Goal: Transaction & Acquisition: Subscribe to service/newsletter

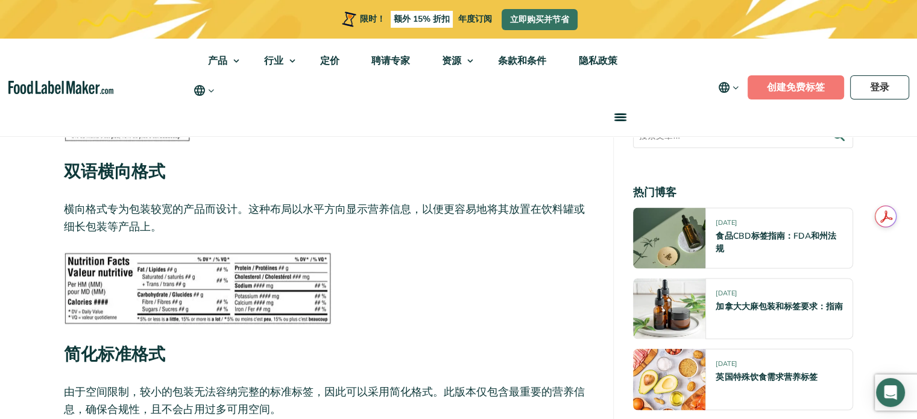
scroll to position [2169, 0]
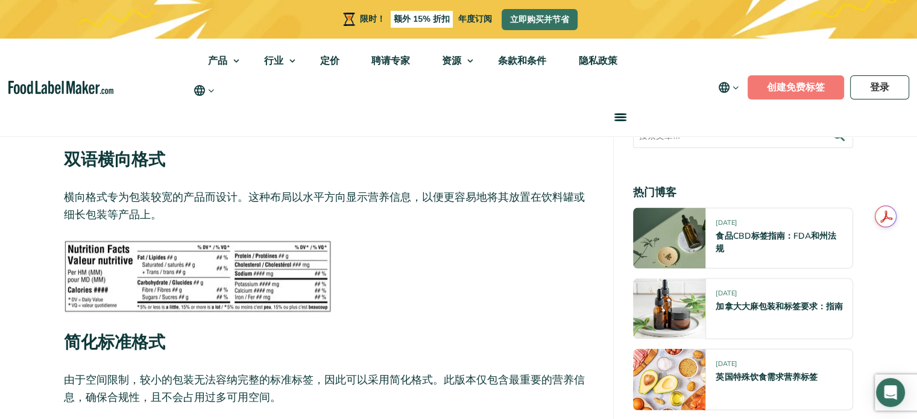
click at [501, 272] on figure at bounding box center [329, 276] width 530 height 72
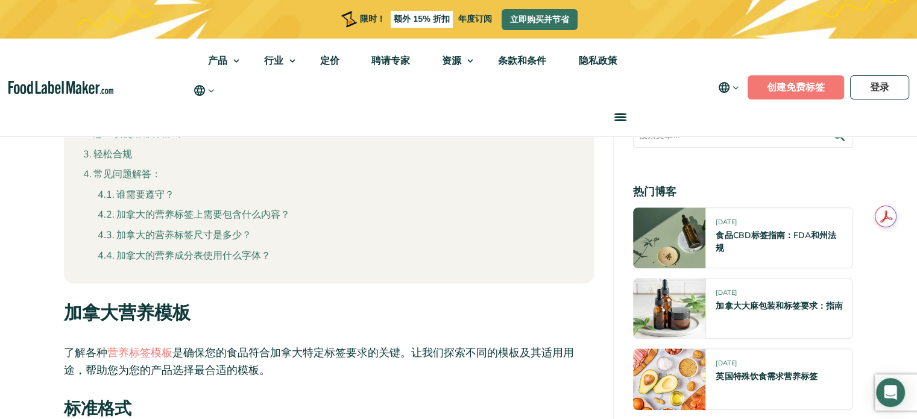
scroll to position [1024, 0]
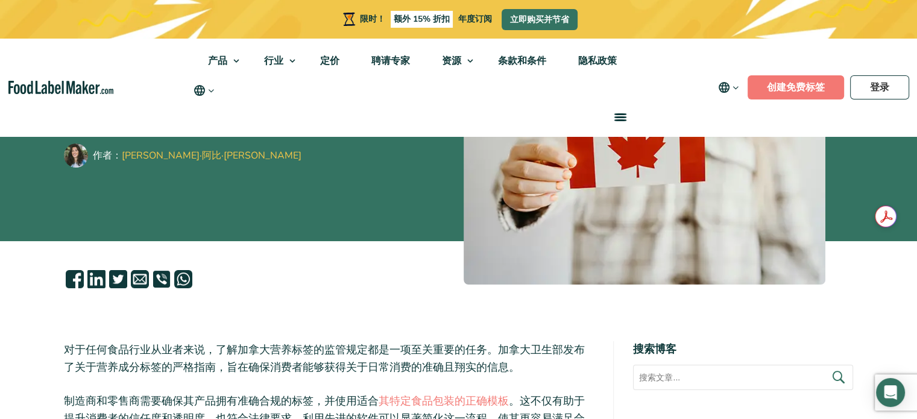
scroll to position [241, 0]
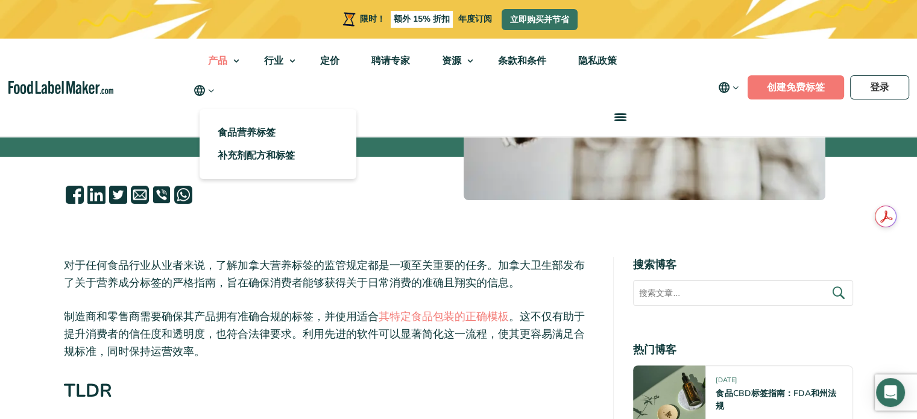
click at [237, 60] on link "产品" at bounding box center [218, 61] width 53 height 45
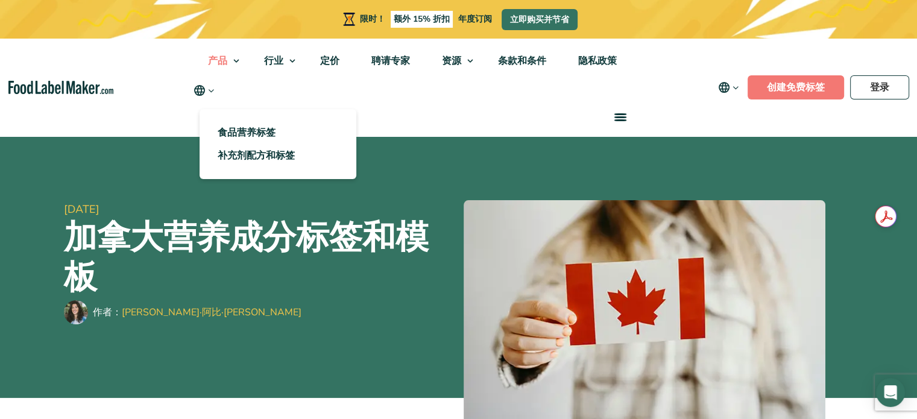
click at [237, 60] on link "产品" at bounding box center [218, 61] width 53 height 45
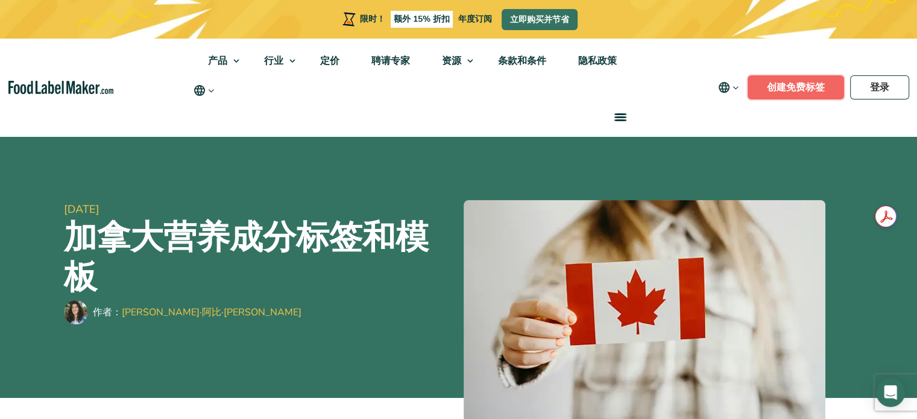
click at [815, 91] on font "创建免费标签" at bounding box center [796, 87] width 58 height 13
click at [328, 61] on font "定价" at bounding box center [329, 60] width 19 height 13
